Goal: Task Accomplishment & Management: Use online tool/utility

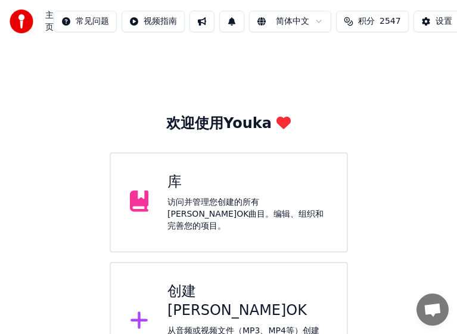
click at [225, 199] on div "库 访问并管理您创建的所有卡拉OK曲目。编辑、组织和完善您的项目。" at bounding box center [247, 203] width 160 height 60
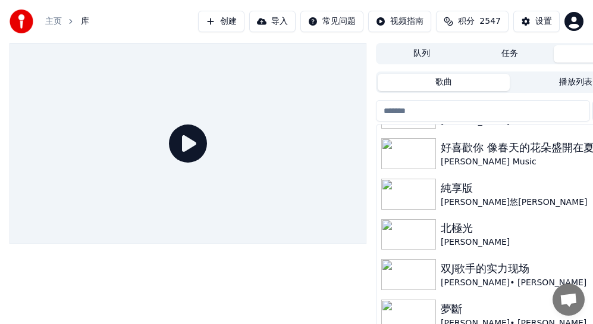
scroll to position [238, 0]
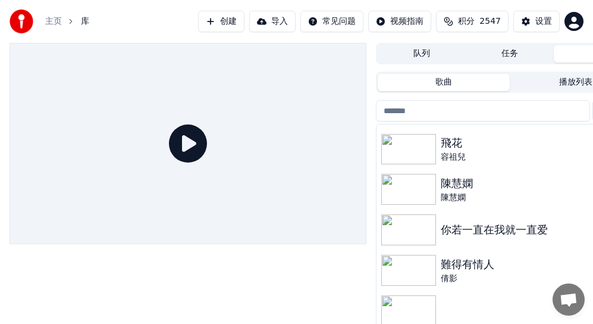
click at [413, 147] on img at bounding box center [409, 149] width 55 height 31
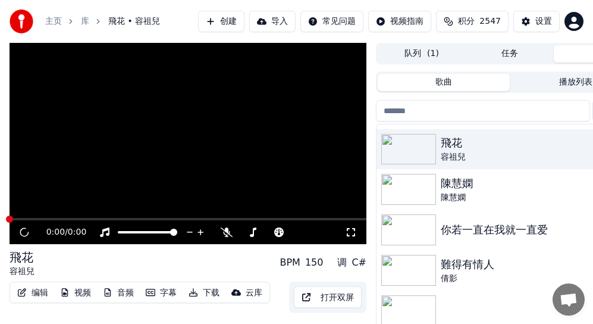
click at [413, 147] on img at bounding box center [409, 149] width 55 height 31
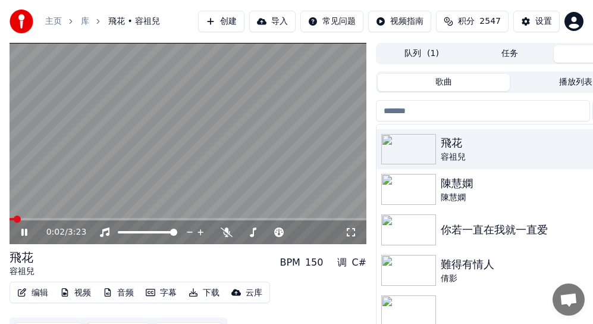
click at [61, 218] on span at bounding box center [188, 219] width 357 height 2
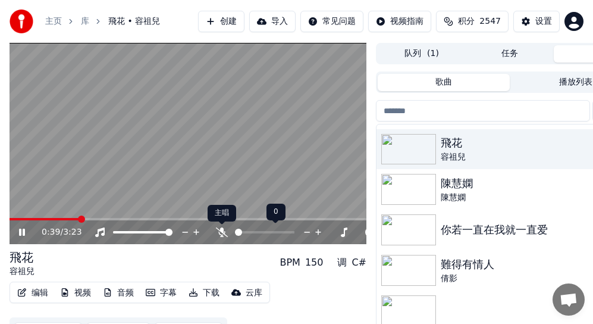
click at [221, 233] on icon at bounding box center [222, 232] width 12 height 10
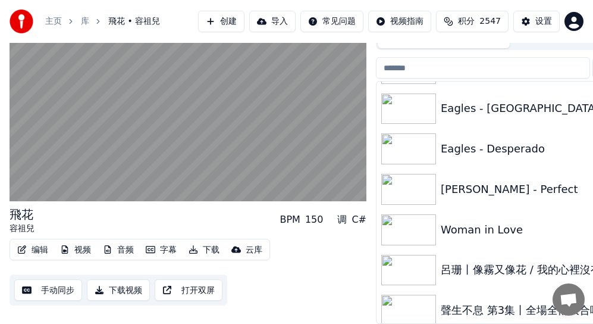
scroll to position [6712, 0]
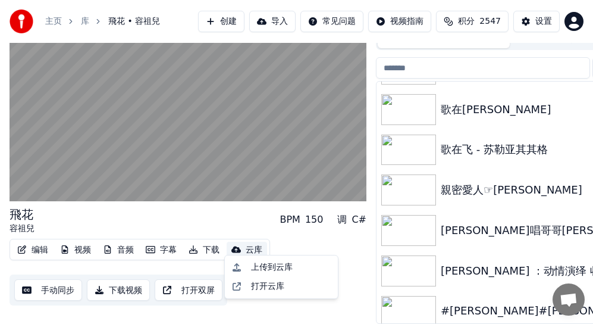
click at [248, 244] on div "云库" at bounding box center [254, 250] width 17 height 12
click at [260, 269] on div "上传到云库" at bounding box center [272, 267] width 42 height 12
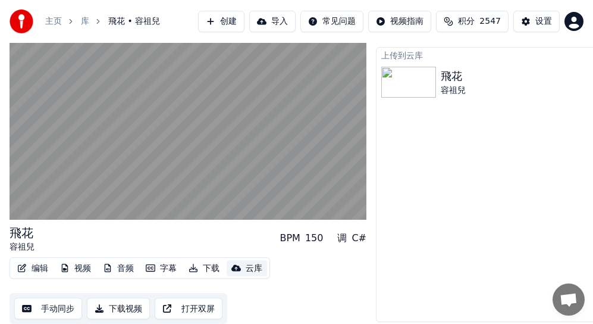
scroll to position [32, 0]
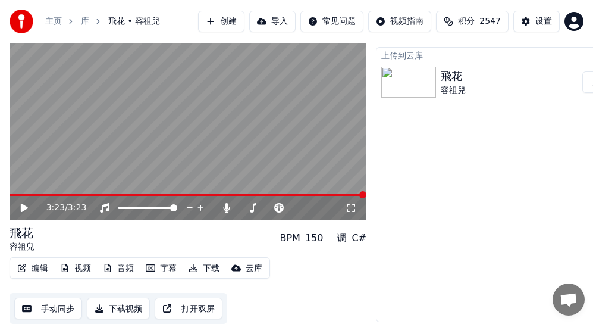
click at [86, 20] on link "库" at bounding box center [85, 21] width 8 height 12
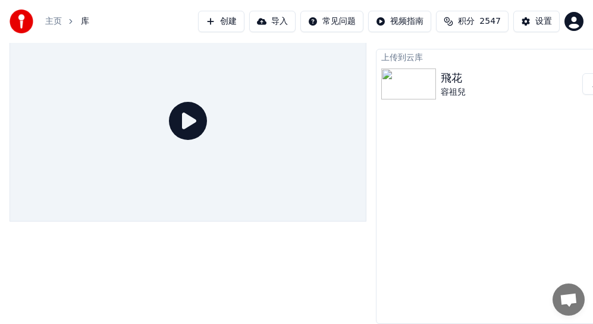
click at [53, 21] on link "主页" at bounding box center [53, 21] width 17 height 12
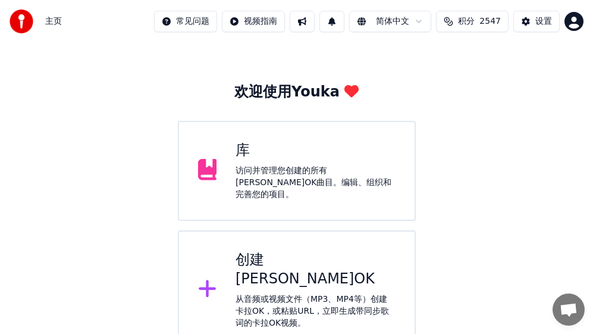
click at [277, 173] on div "访问并管理您创建的所有卡拉OK曲目。编辑、组织和完善您的项目。" at bounding box center [316, 183] width 160 height 36
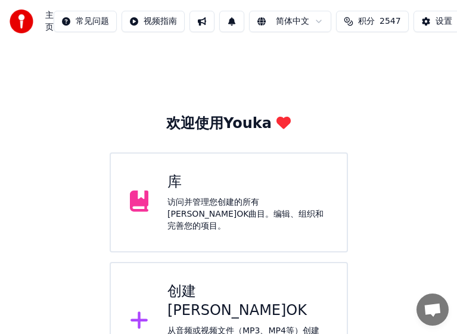
click at [193, 207] on div "访问并管理您创建的所有[PERSON_NAME]OK曲目。编辑、组织和完善您的项目。" at bounding box center [247, 214] width 160 height 36
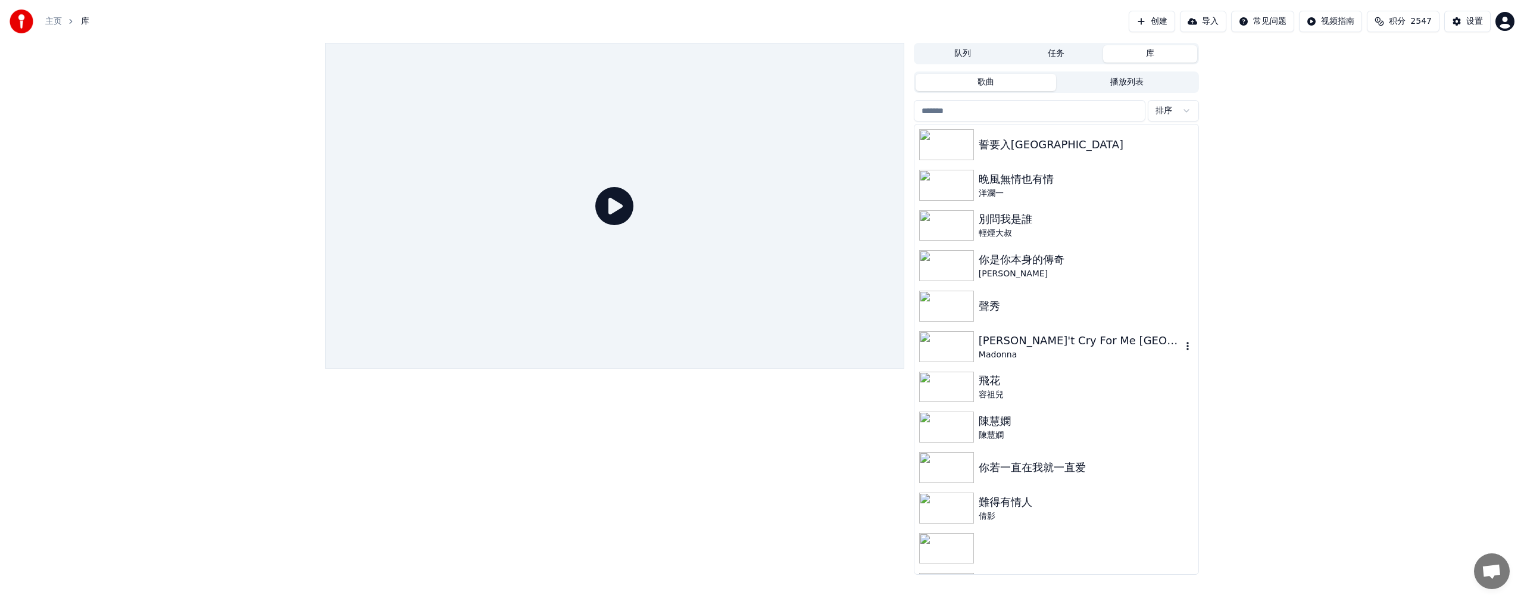
click at [954, 344] on img at bounding box center [946, 346] width 55 height 31
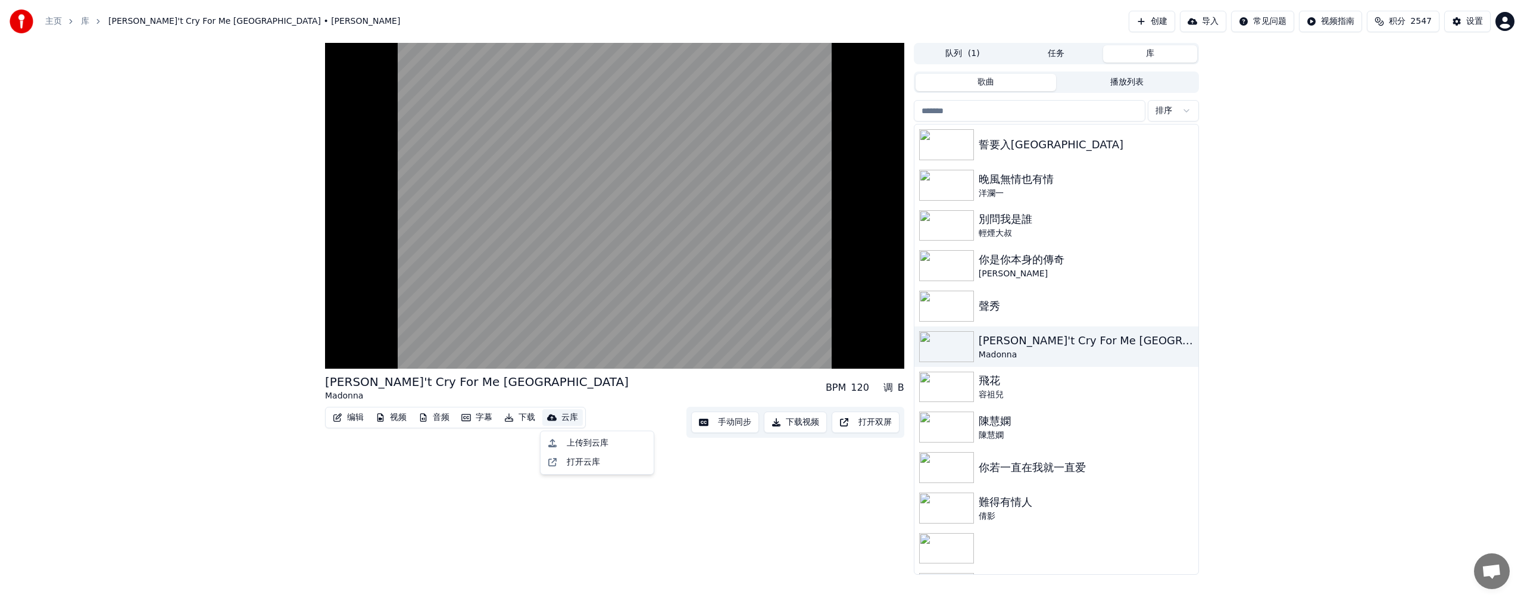
click at [558, 419] on button "云库" at bounding box center [562, 417] width 40 height 17
click at [586, 466] on div "打开云库" at bounding box center [583, 462] width 33 height 12
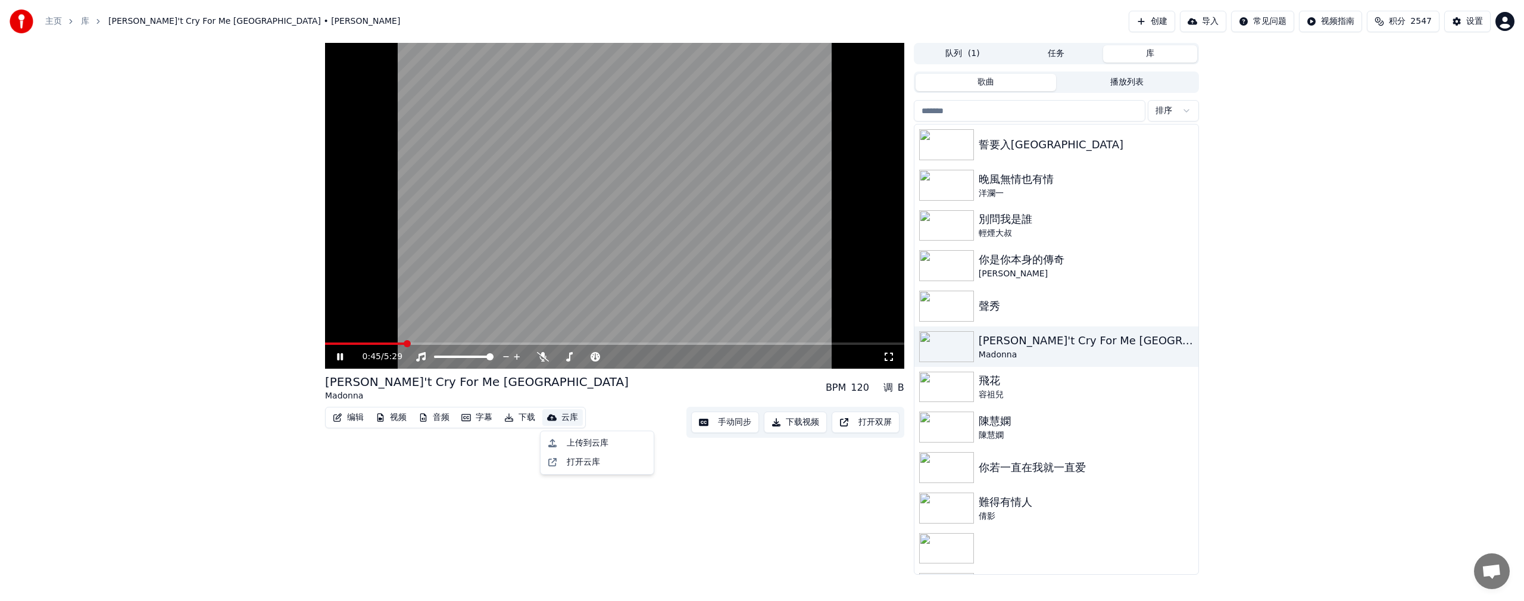
click at [563, 417] on div "云库" at bounding box center [569, 417] width 17 height 12
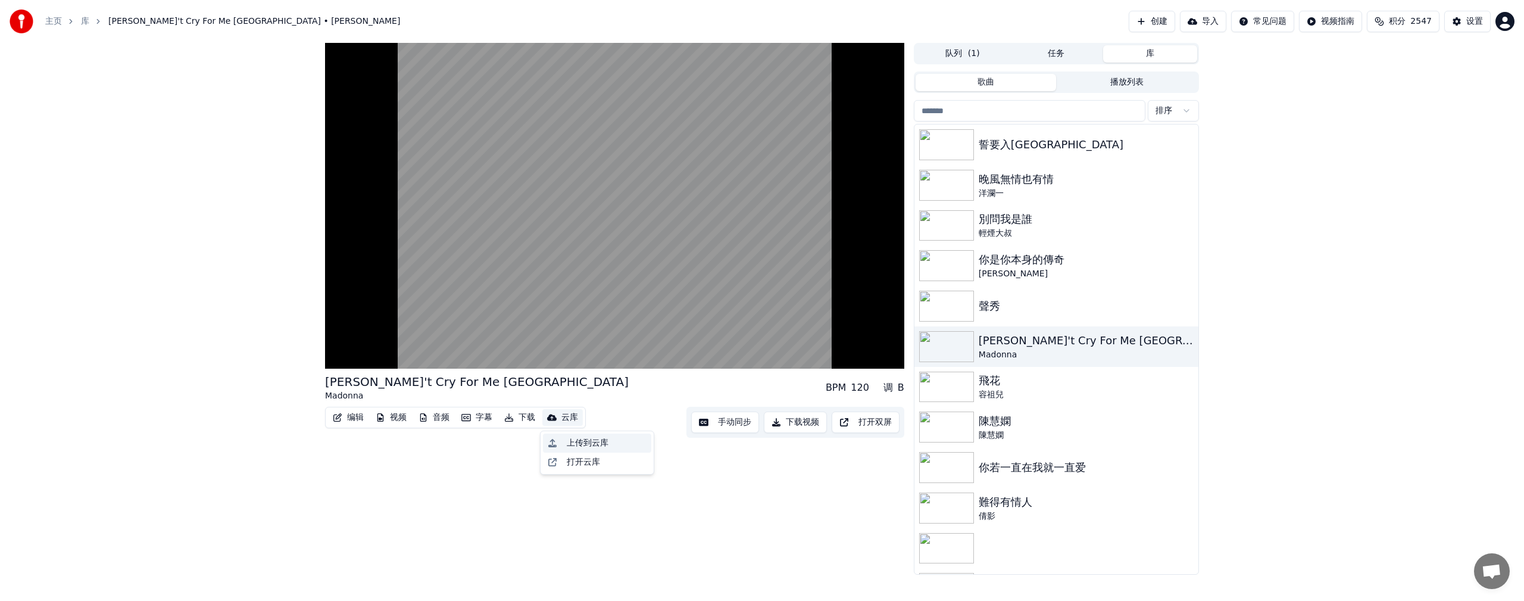
click at [582, 445] on div "上传到云库" at bounding box center [588, 443] width 42 height 12
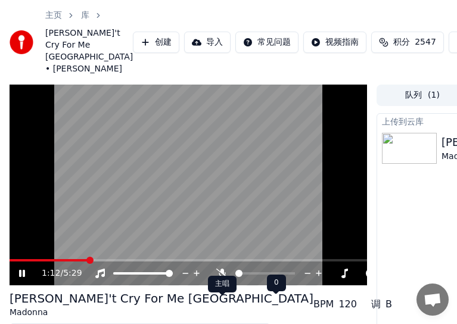
click at [226, 278] on icon at bounding box center [222, 273] width 12 height 10
click at [223, 278] on icon at bounding box center [222, 273] width 7 height 10
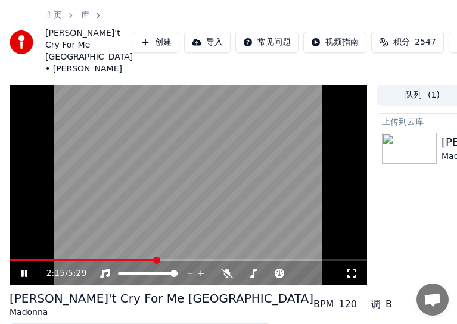
click at [26, 277] on icon at bounding box center [24, 273] width 6 height 7
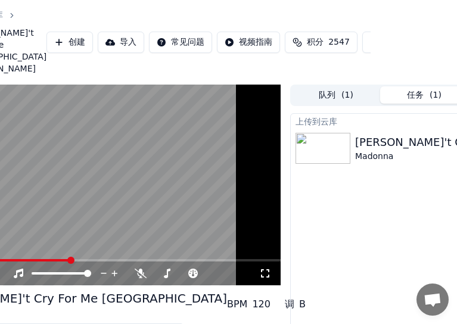
scroll to position [0, 188]
